Goal: Information Seeking & Learning: Learn about a topic

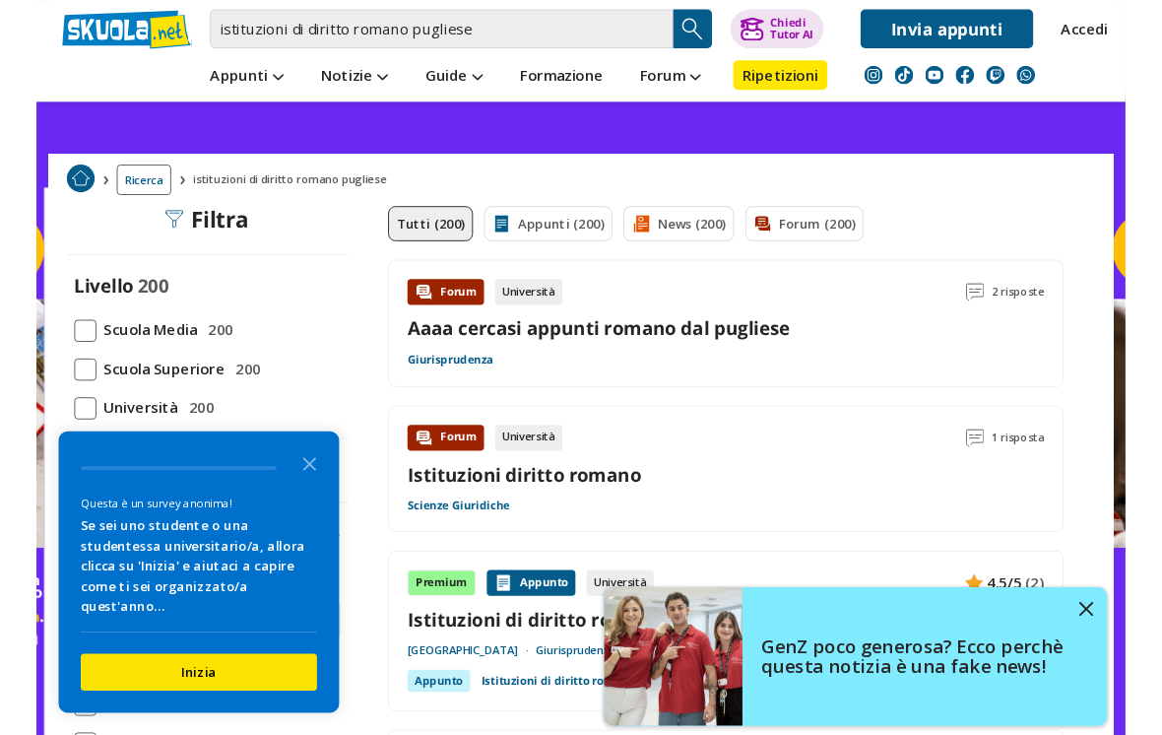
scroll to position [62, 0]
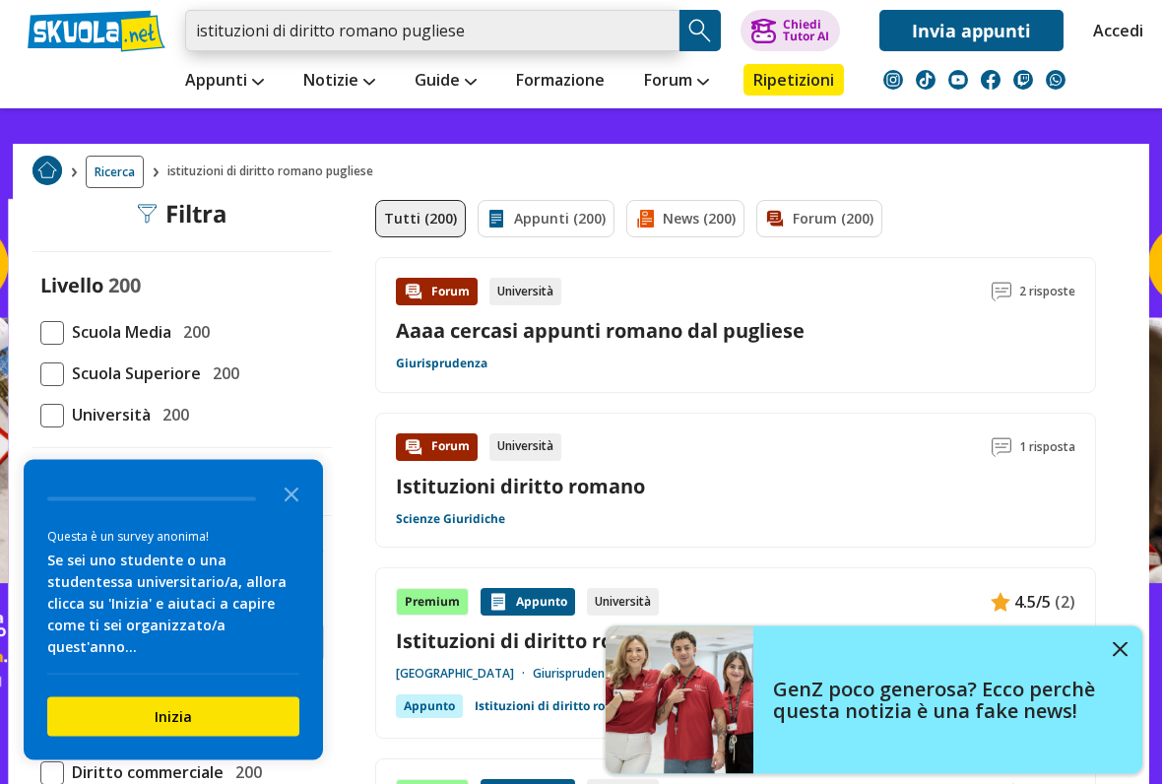
click at [542, 49] on input "istituzioni di diritto romano pugliese" at bounding box center [432, 30] width 494 height 41
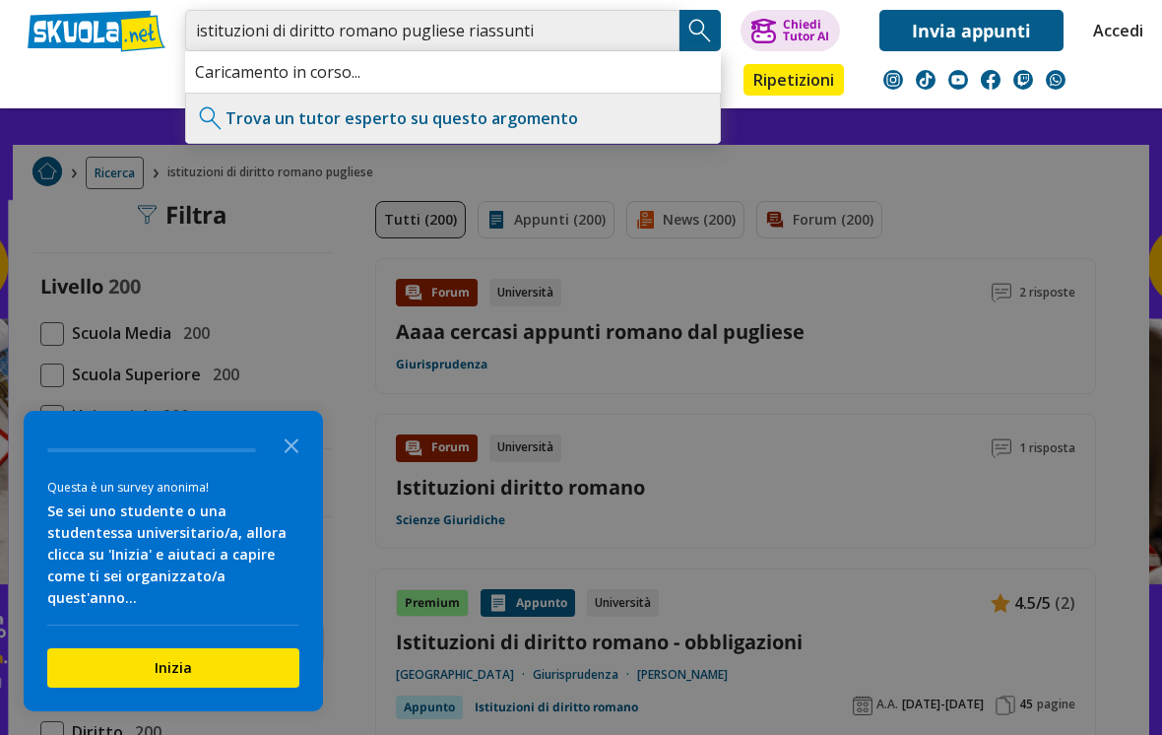
type input "istituzioni di diritto romano pugliese riassunti"
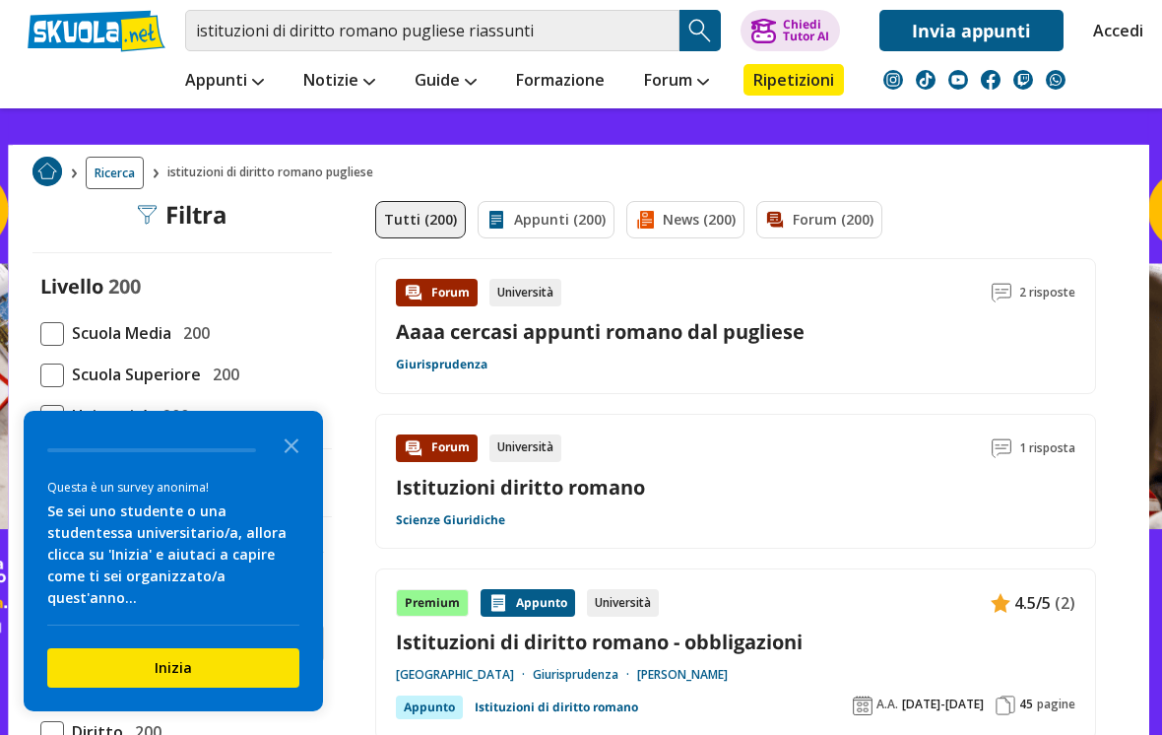
click at [710, 44] on img "Search Button" at bounding box center [700, 31] width 30 height 30
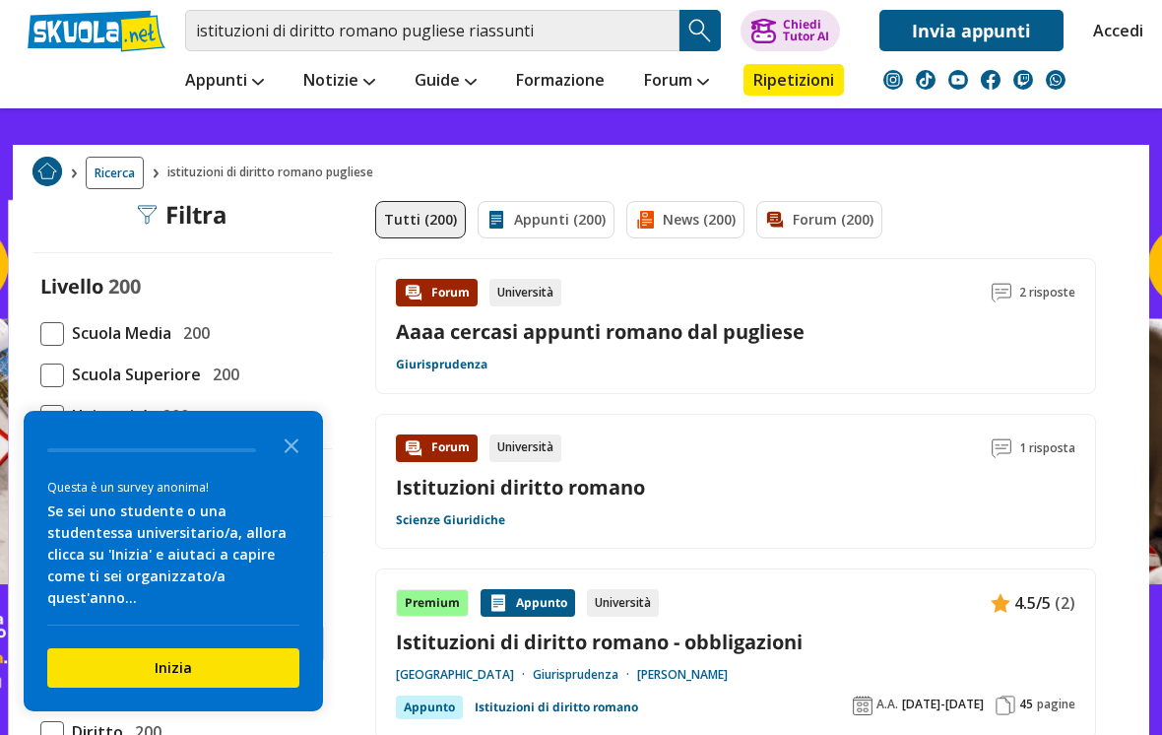
click at [702, 35] on img "Search Button" at bounding box center [700, 31] width 30 height 30
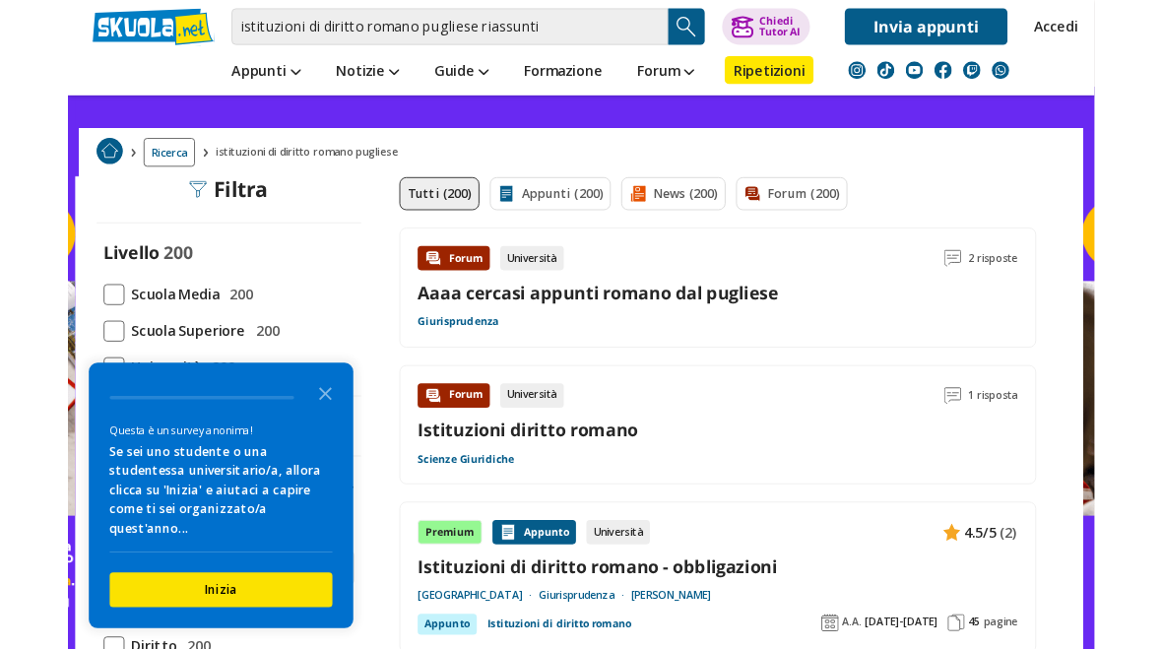
scroll to position [0, 0]
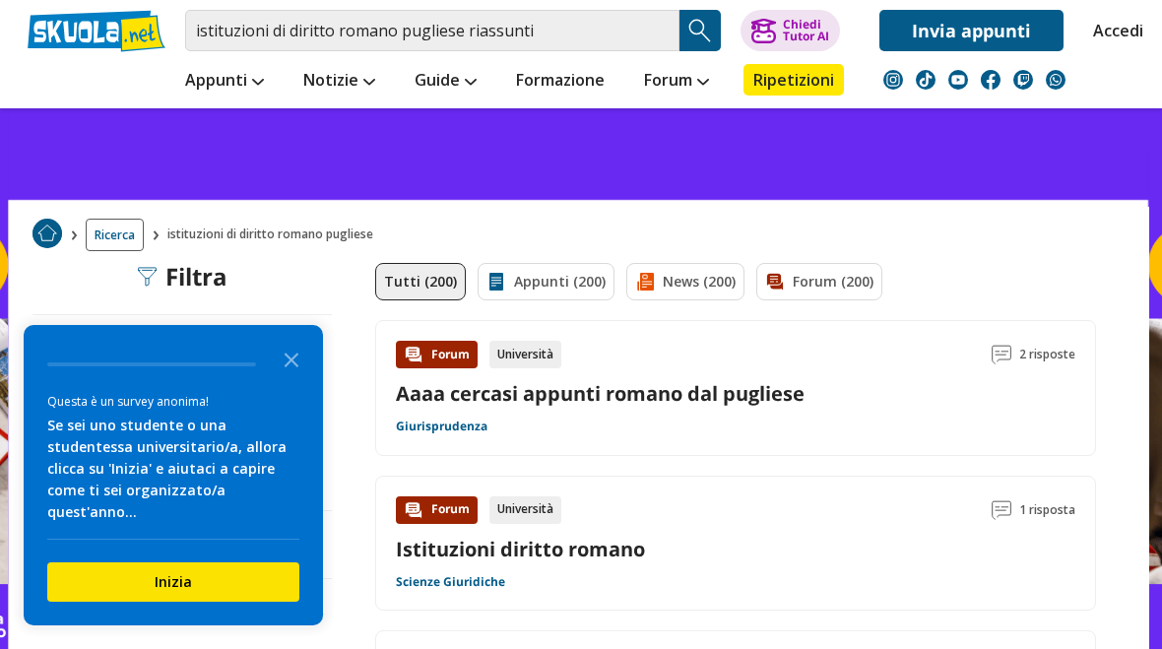
click at [294, 367] on polygon "Close the survey" at bounding box center [292, 359] width 15 height 15
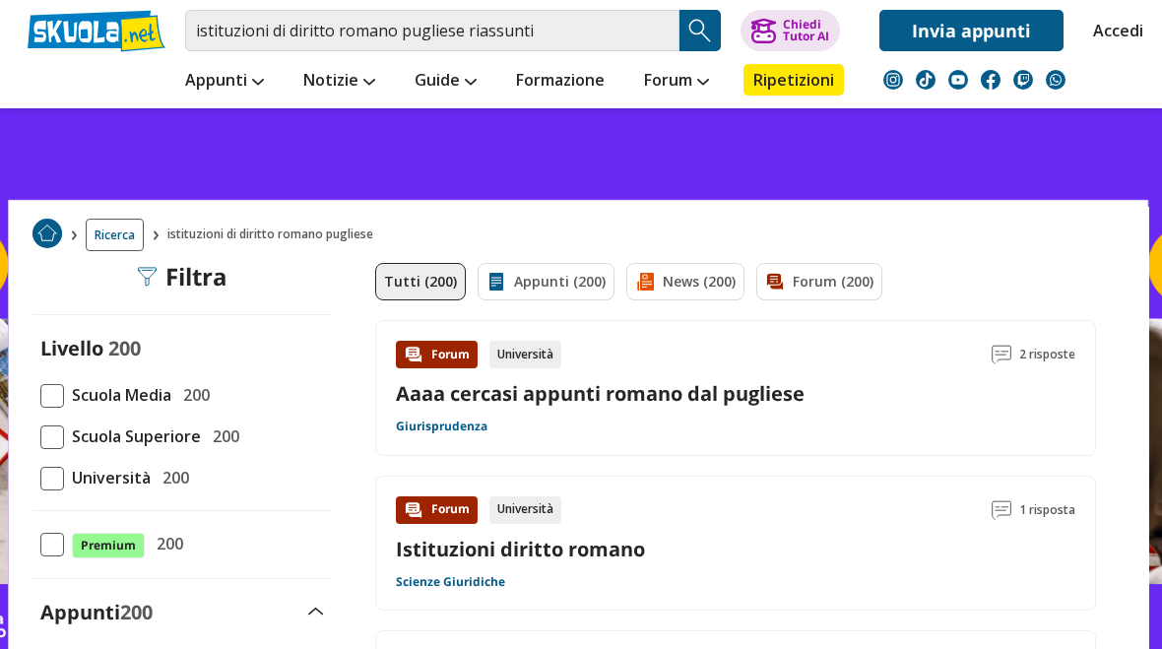
click at [302, 383] on label "Scuola Media 200" at bounding box center [182, 395] width 284 height 26
click at [40, 395] on input "Scuola Media 200" at bounding box center [40, 395] width 0 height 0
checkbox input "true"
click at [65, 476] on span "Università" at bounding box center [107, 478] width 87 height 26
click at [40, 478] on input "Università 200" at bounding box center [40, 478] width 0 height 0
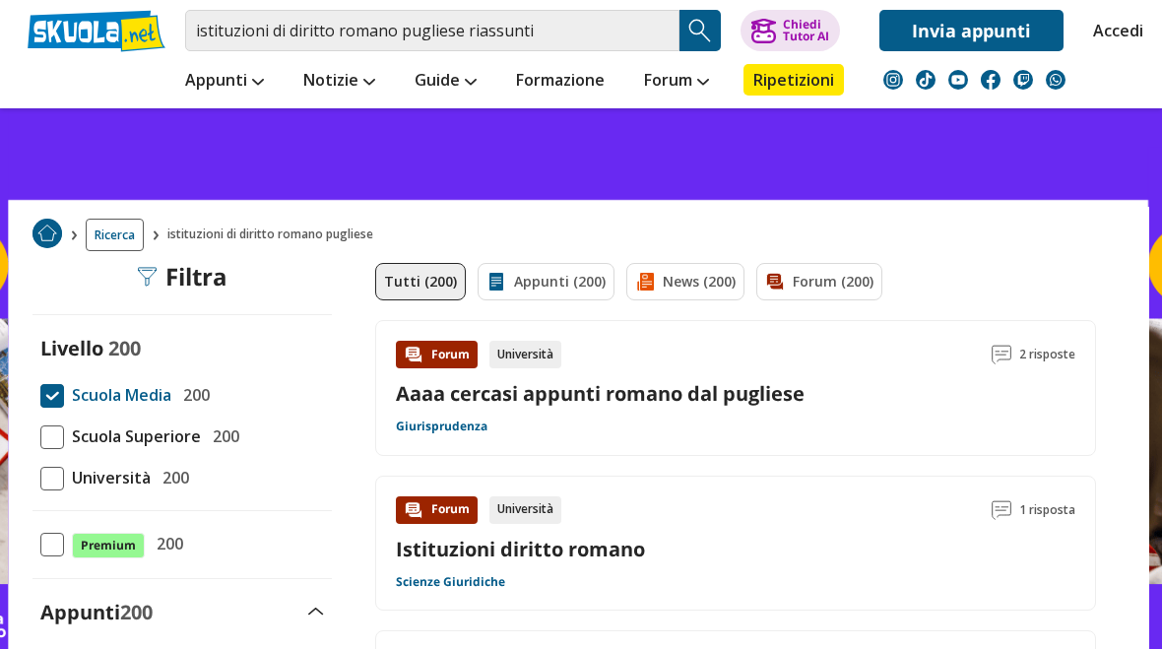
checkbox input "true"
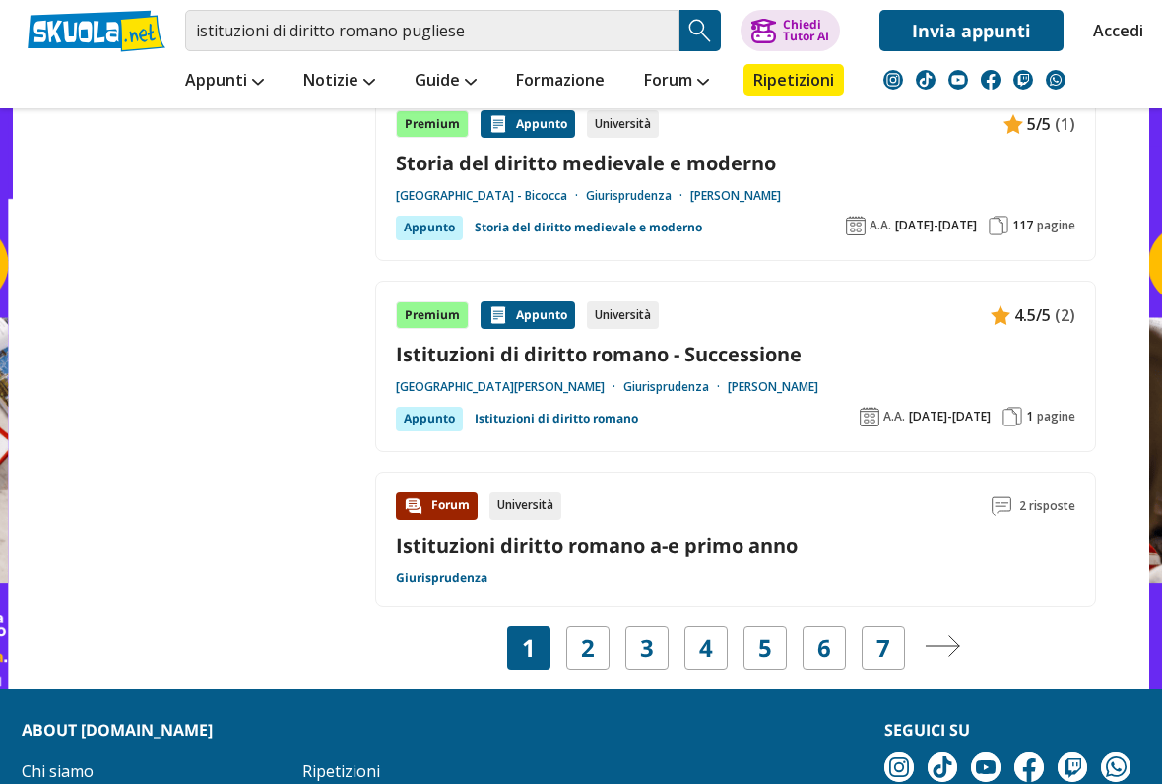
scroll to position [3409, 0]
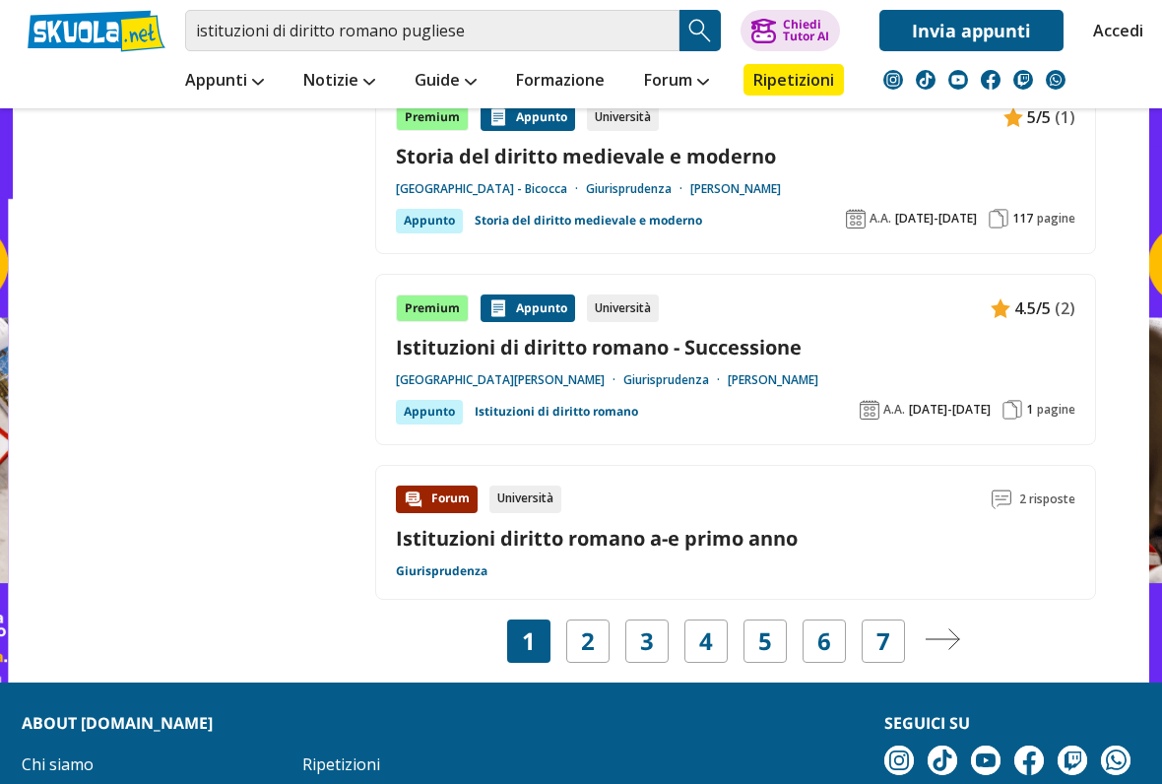
click at [587, 631] on link "2" at bounding box center [588, 642] width 14 height 28
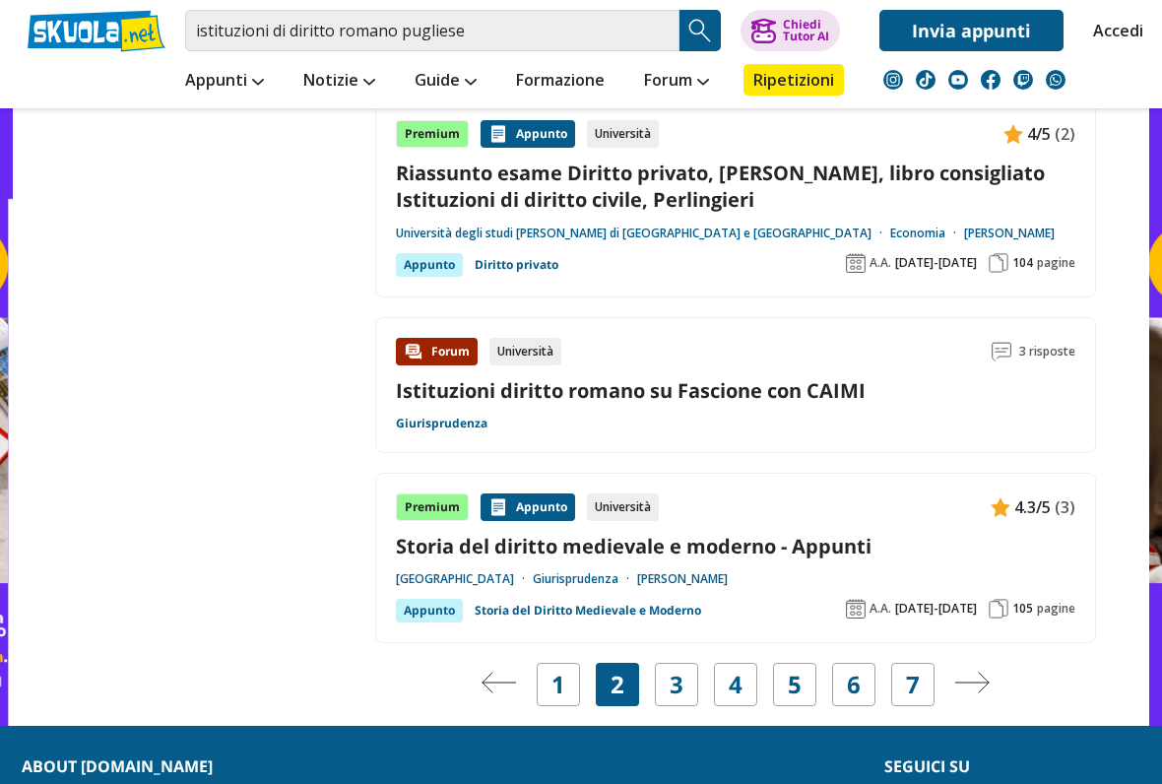
scroll to position [3429, 0]
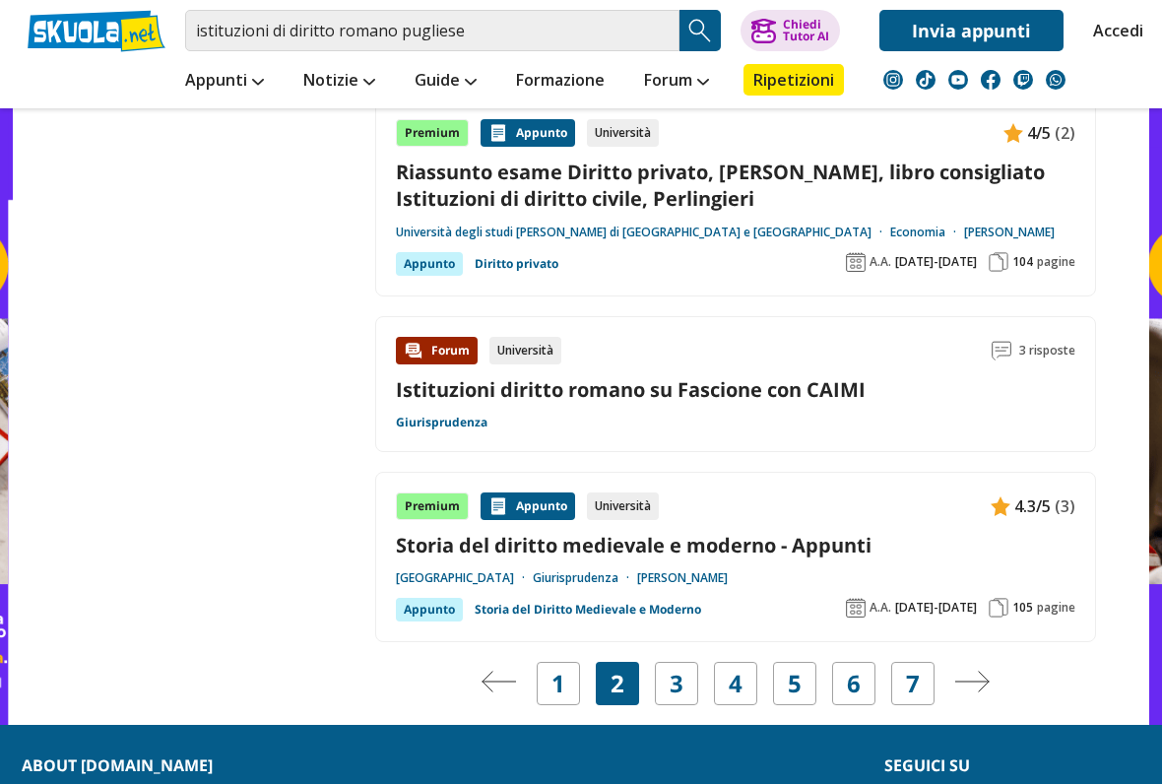
click at [680, 665] on link "3" at bounding box center [677, 684] width 14 height 28
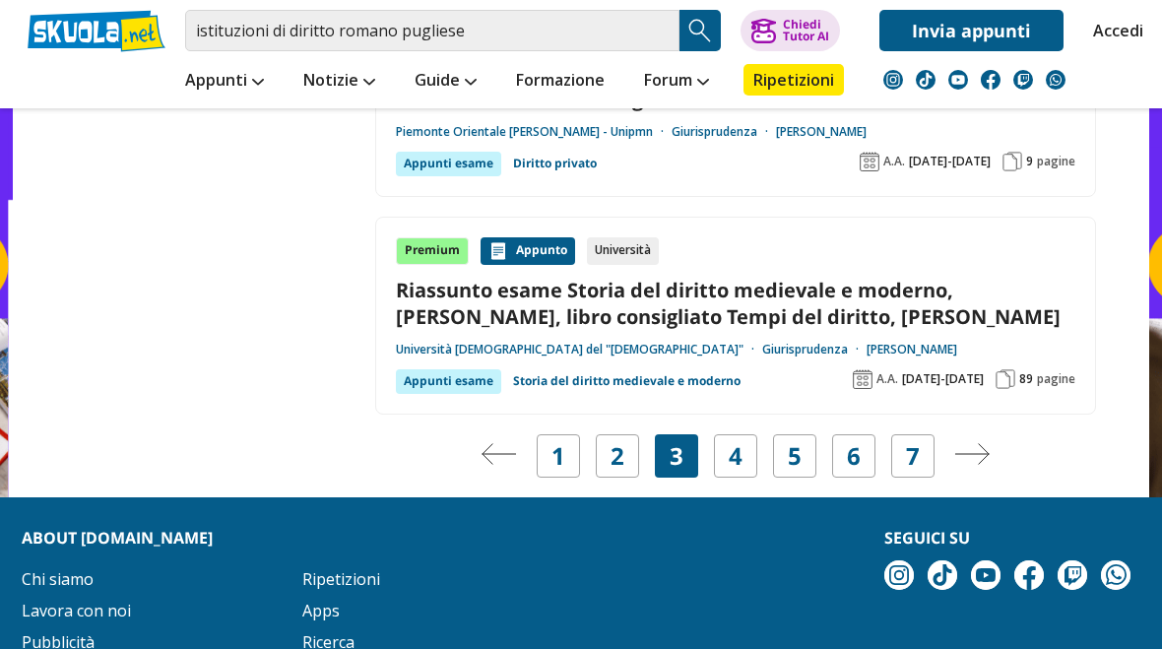
scroll to position [3648, 0]
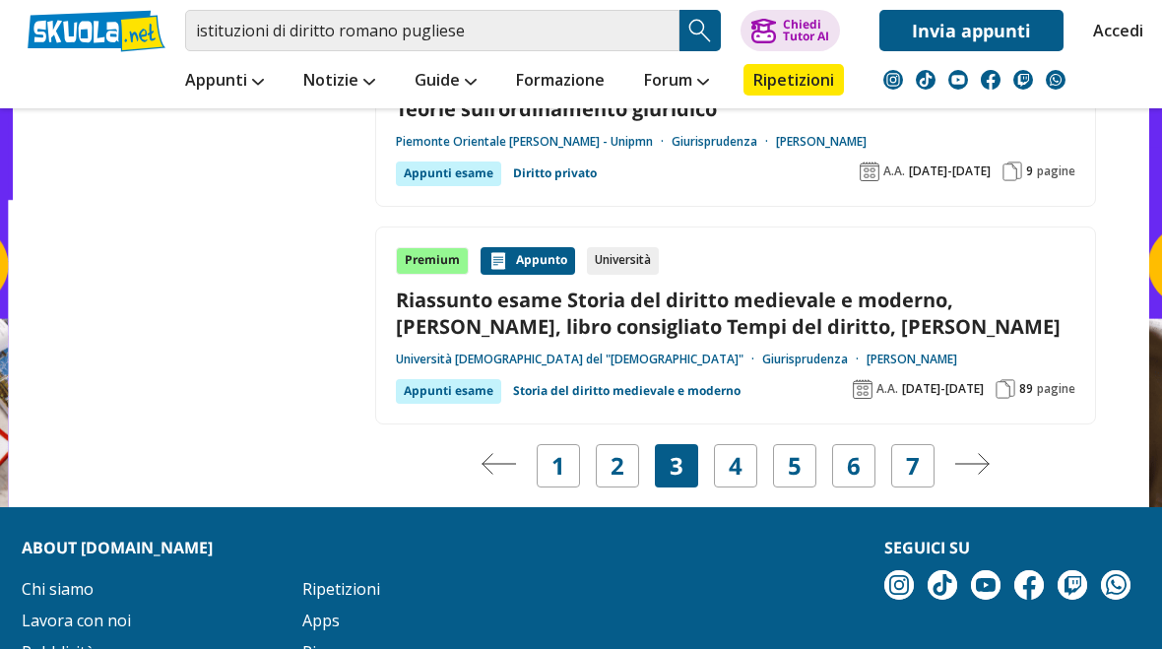
click at [740, 452] on link "4" at bounding box center [736, 466] width 14 height 28
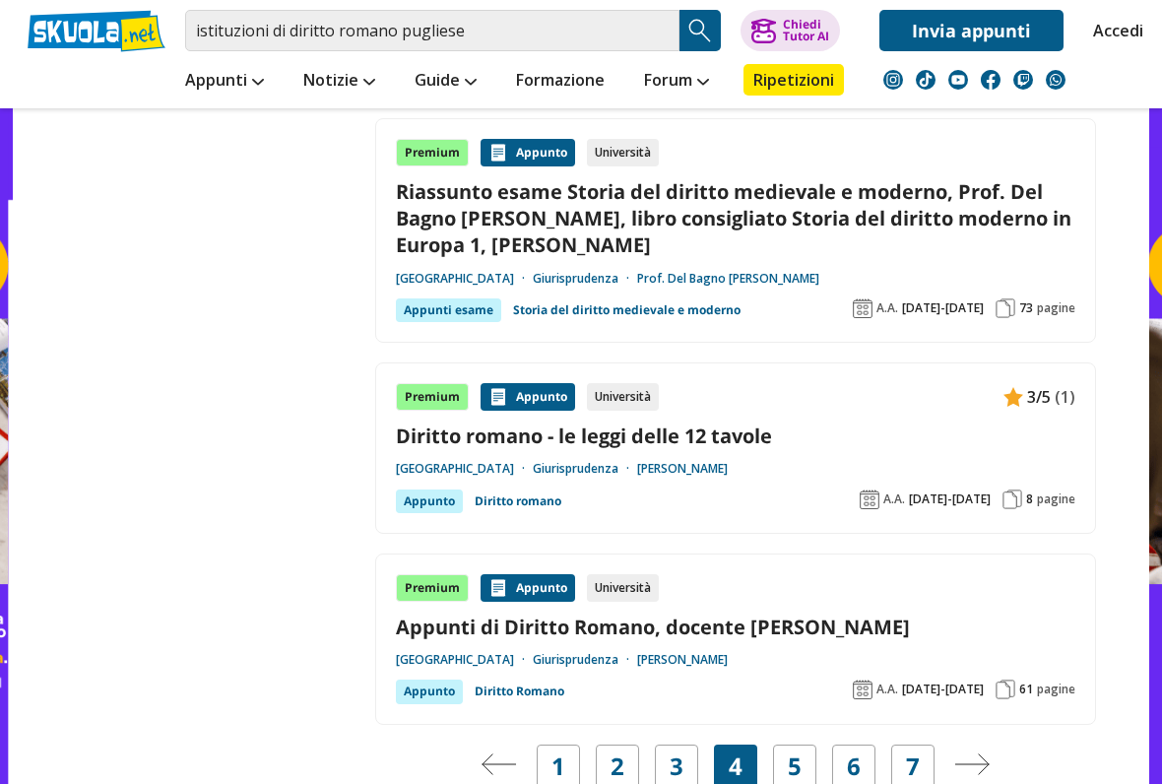
scroll to position [3508, 0]
